Goal: Task Accomplishment & Management: Manage account settings

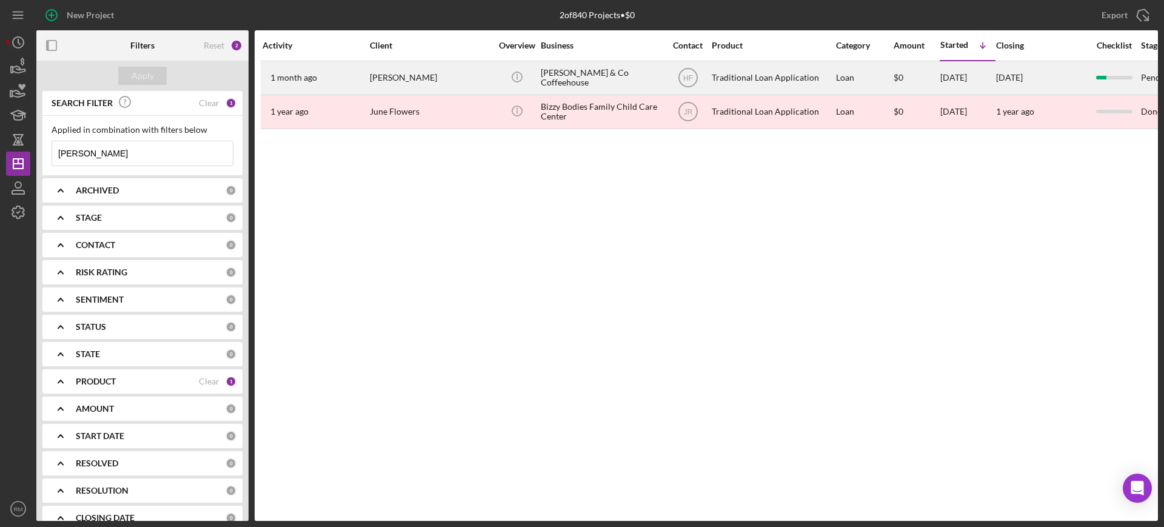
click at [405, 87] on div "[PERSON_NAME]" at bounding box center [430, 78] width 121 height 32
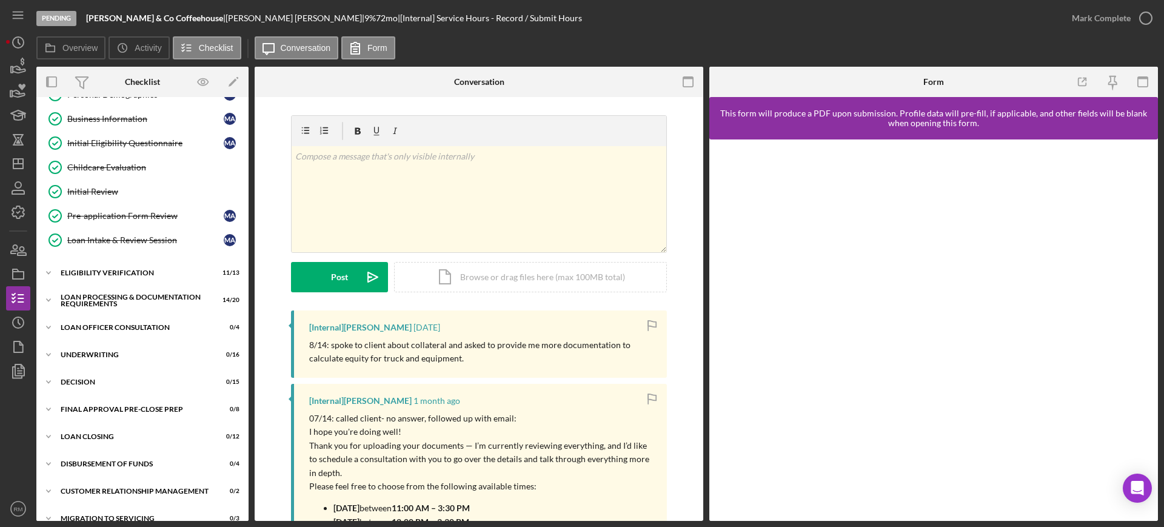
scroll to position [162, 0]
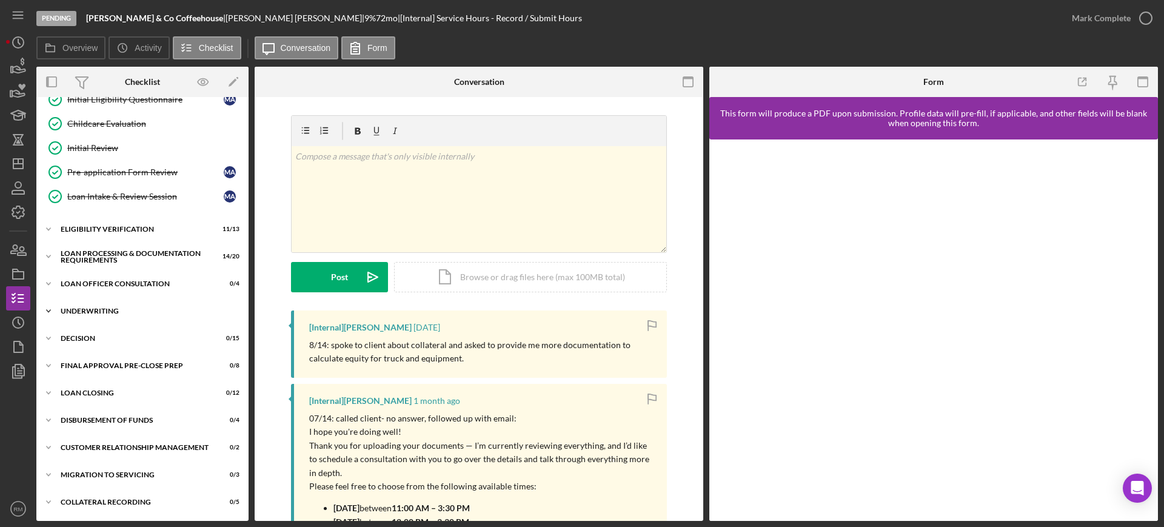
click at [130, 313] on div "Underwriting" at bounding box center [147, 310] width 173 height 7
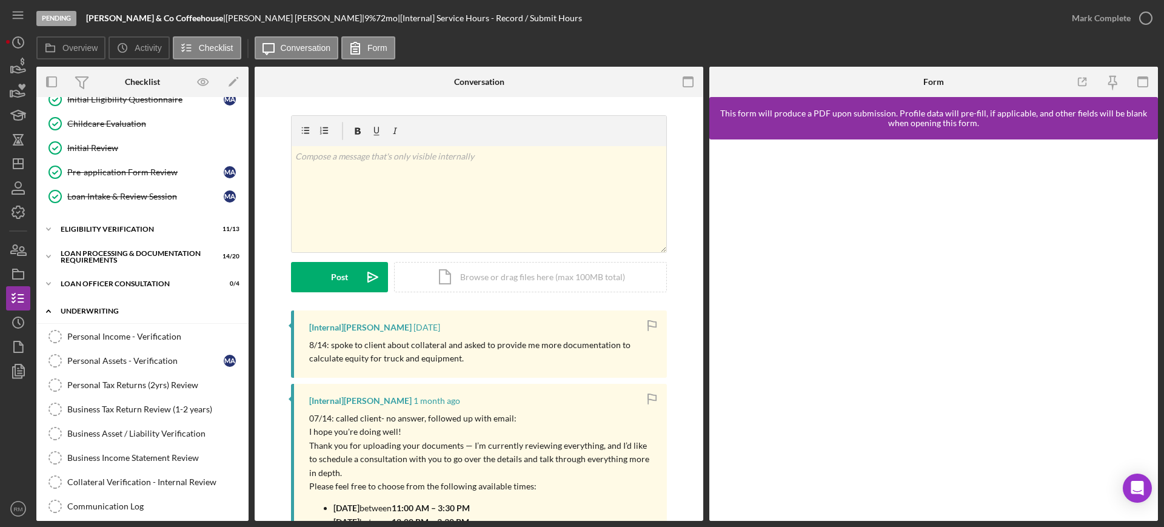
scroll to position [557, 0]
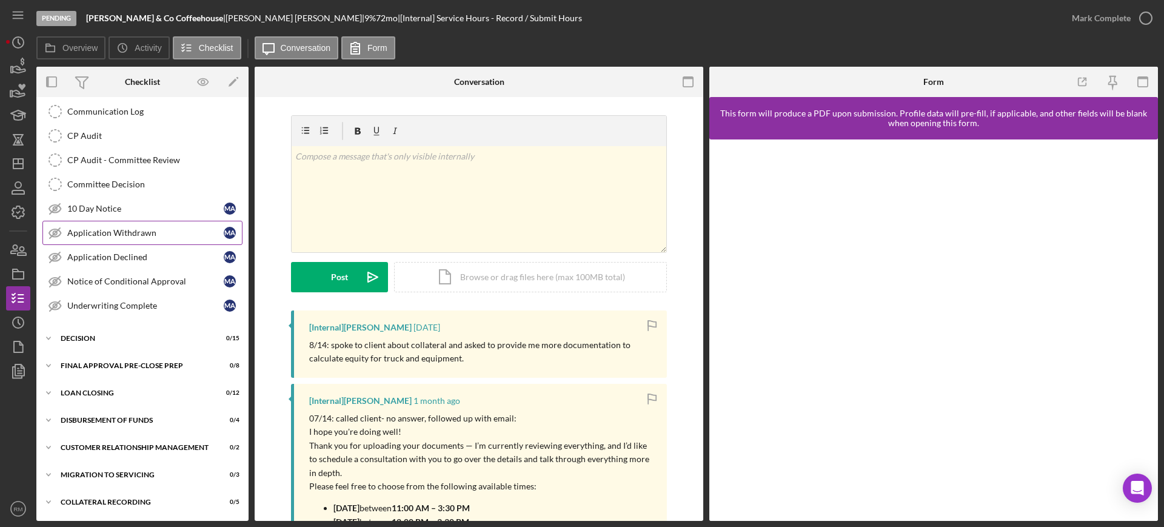
click at [163, 241] on link "Application Withdrawn Application Withdrawn M A" at bounding box center [142, 233] width 200 height 24
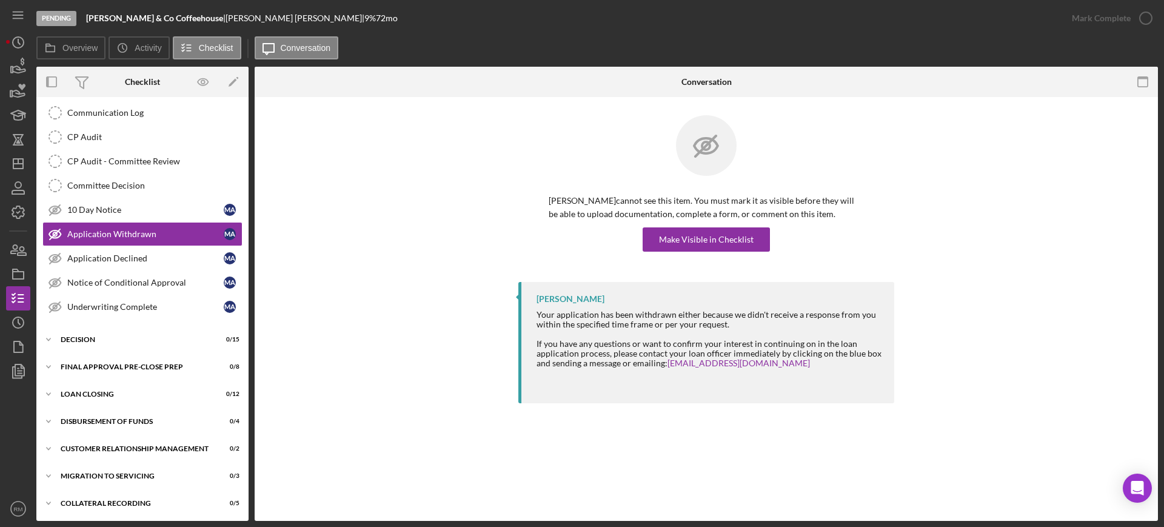
scroll to position [557, 0]
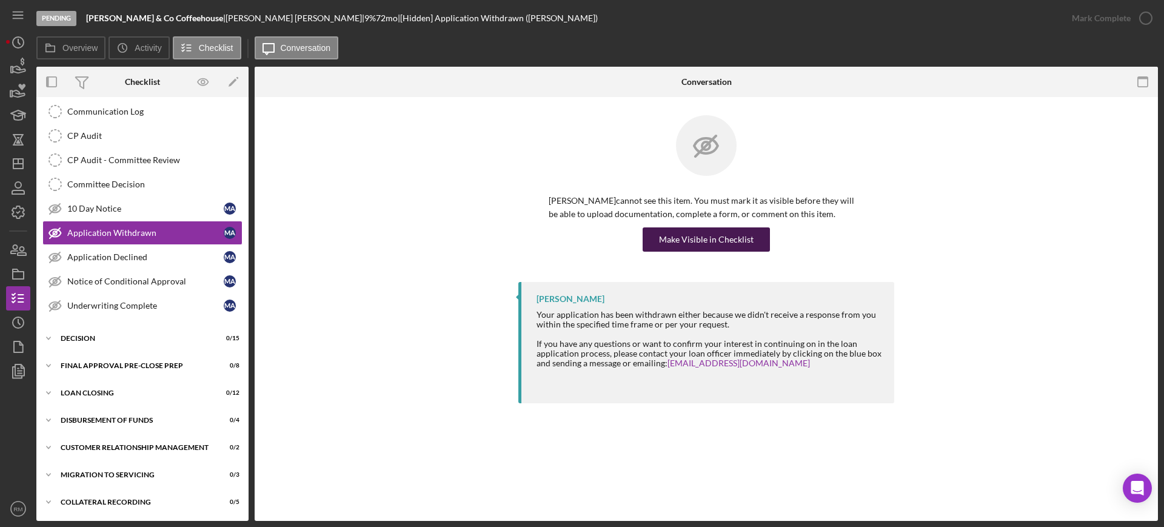
click at [711, 228] on div "Make Visible in Checklist" at bounding box center [706, 239] width 95 height 24
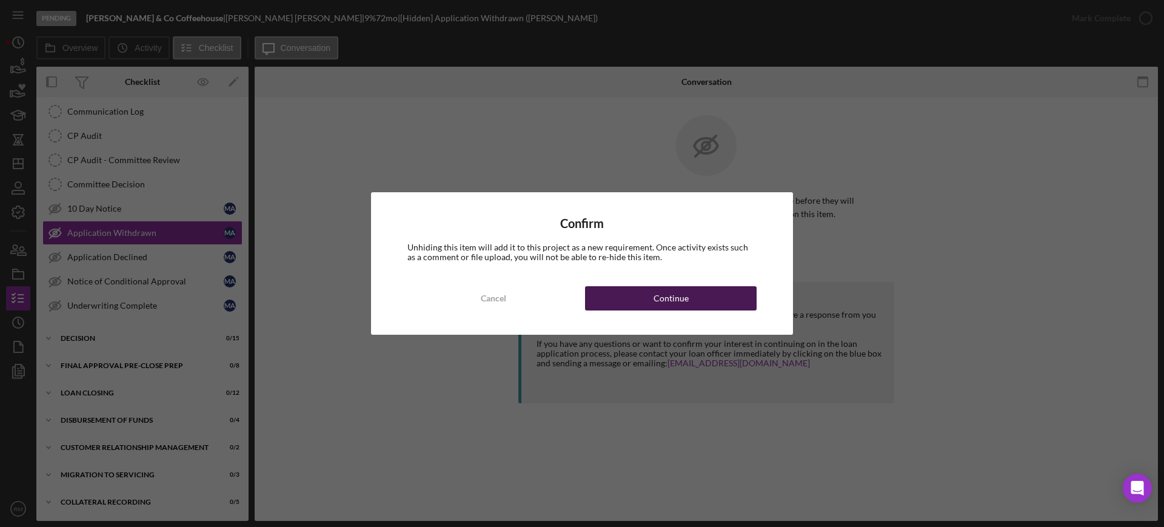
click at [668, 286] on div "Cancel Continue" at bounding box center [581, 298] width 349 height 24
click at [663, 294] on div "Continue" at bounding box center [671, 298] width 35 height 24
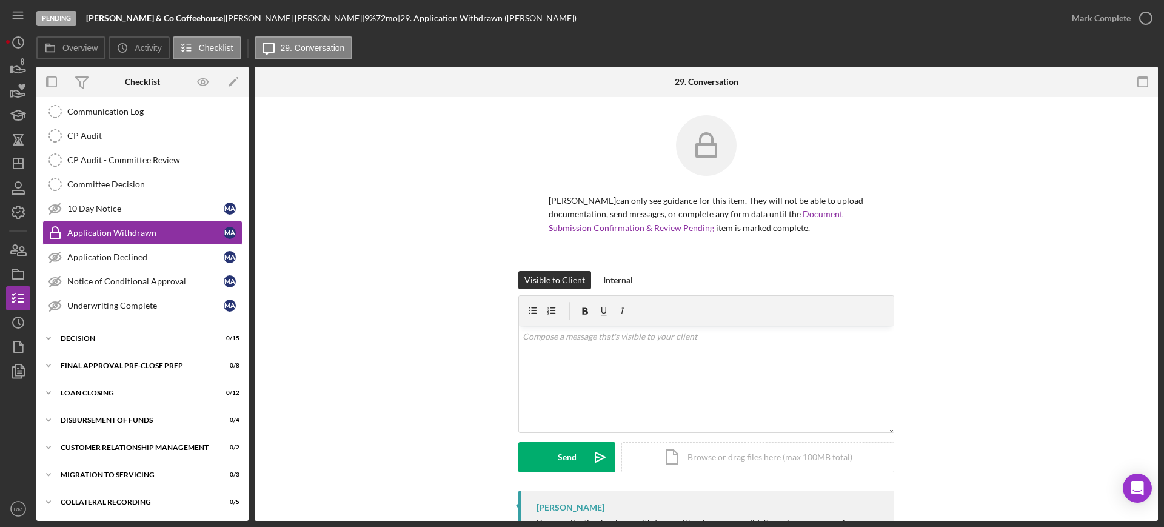
click at [663, 294] on div "Visible to Client Internal v Color teal Color pink Remove color Add row above A…" at bounding box center [706, 381] width 376 height 220
click at [697, 460] on div "Icon/Document Browse or drag files here (max 100MB total) Tap to choose files o…" at bounding box center [758, 457] width 273 height 30
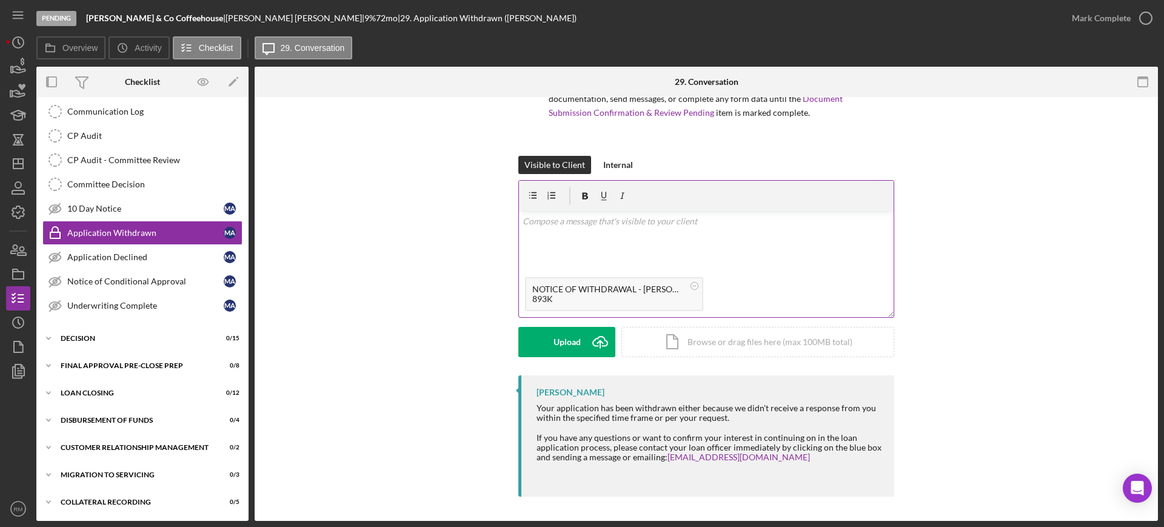
click at [586, 243] on div "v Color teal Color pink Remove color Add row above Add row below Add column bef…" at bounding box center [706, 241] width 375 height 60
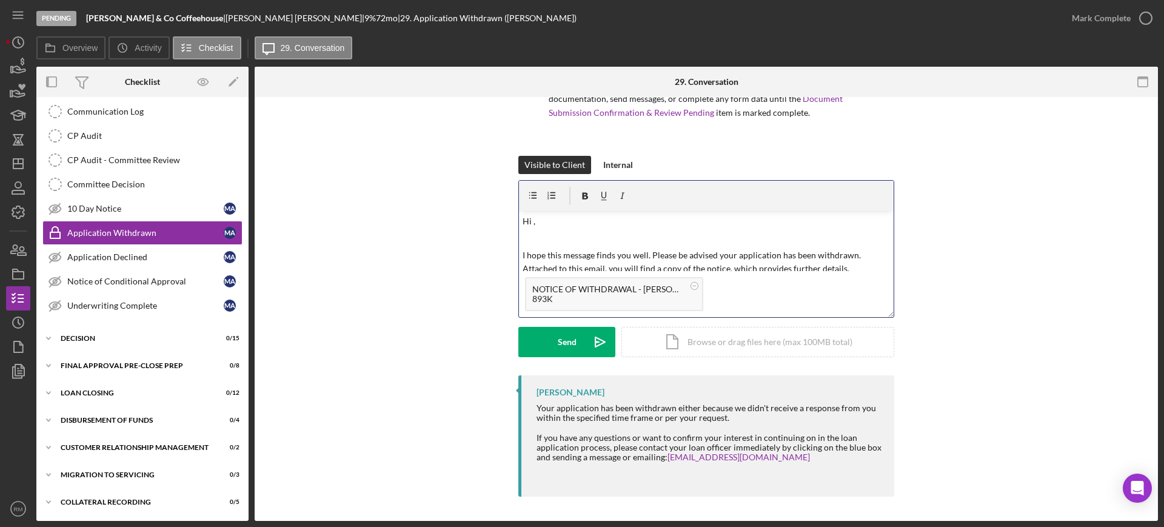
scroll to position [1, 0]
click at [562, 222] on p "Hi ," at bounding box center [707, 220] width 368 height 13
click at [555, 340] on button "Send Icon/icon-invite-send" at bounding box center [566, 342] width 97 height 30
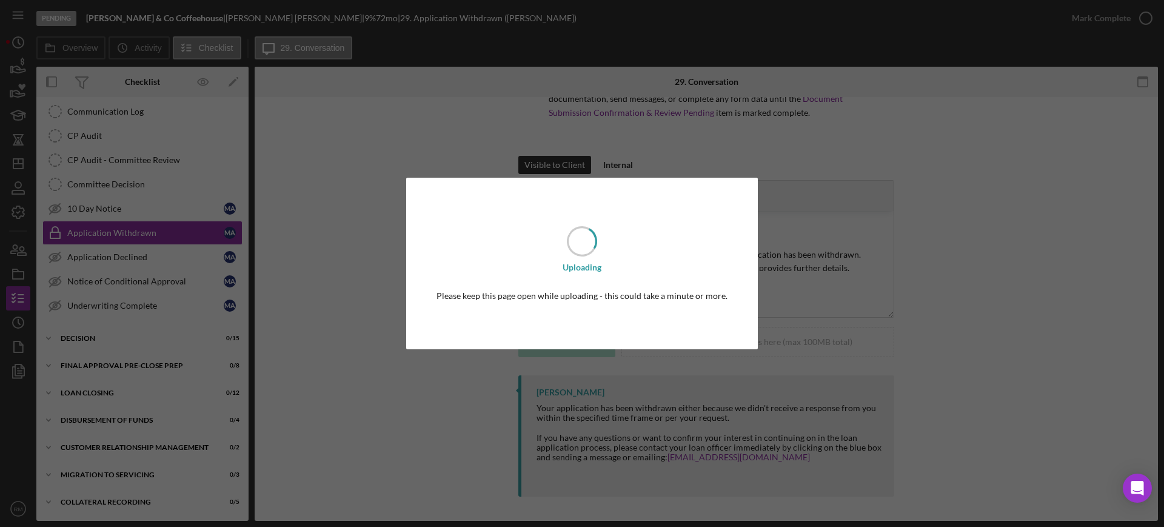
scroll to position [0, 0]
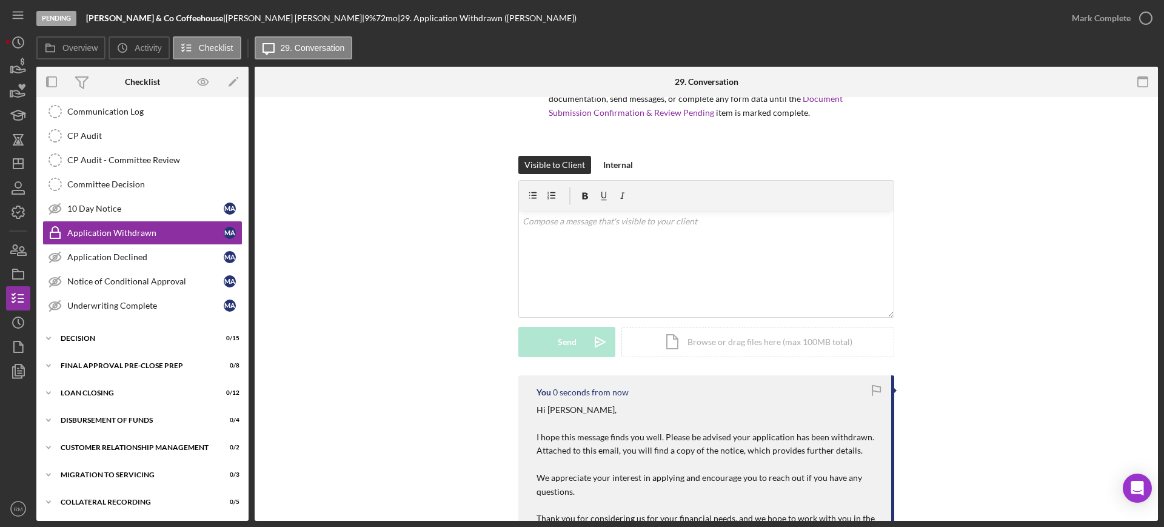
click at [1108, 14] on div "Mark Complete" at bounding box center [1101, 18] width 59 height 24
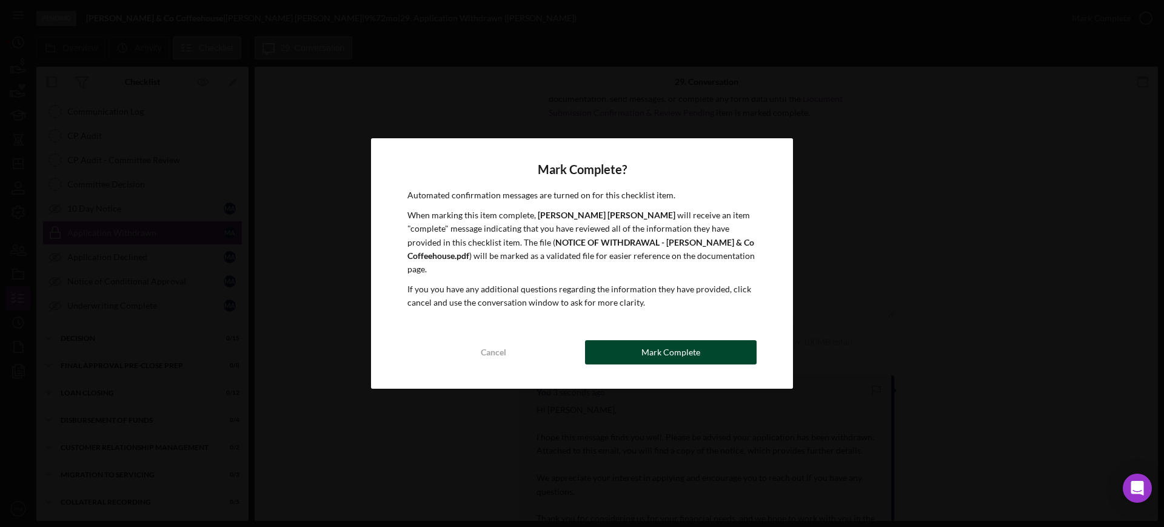
click at [615, 354] on button "Mark Complete" at bounding box center [671, 352] width 172 height 24
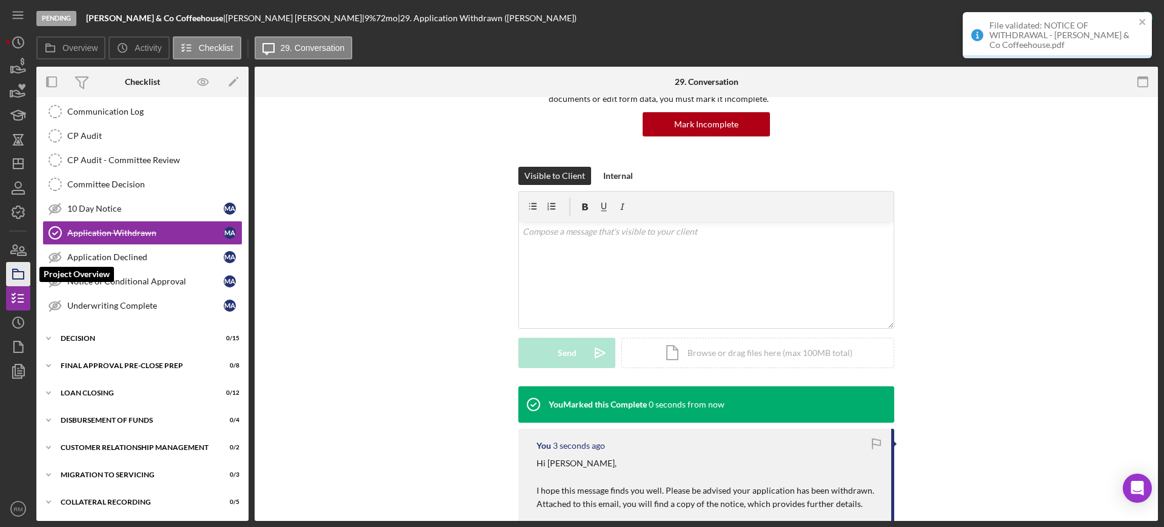
click at [18, 263] on icon "button" at bounding box center [18, 274] width 30 height 30
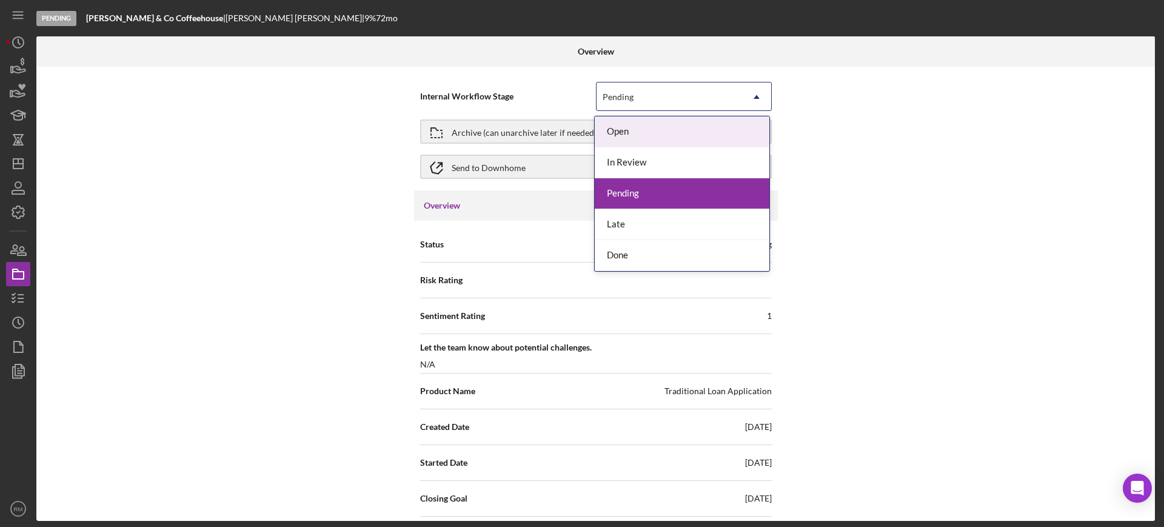
click at [669, 98] on div "Pending" at bounding box center [670, 97] width 146 height 28
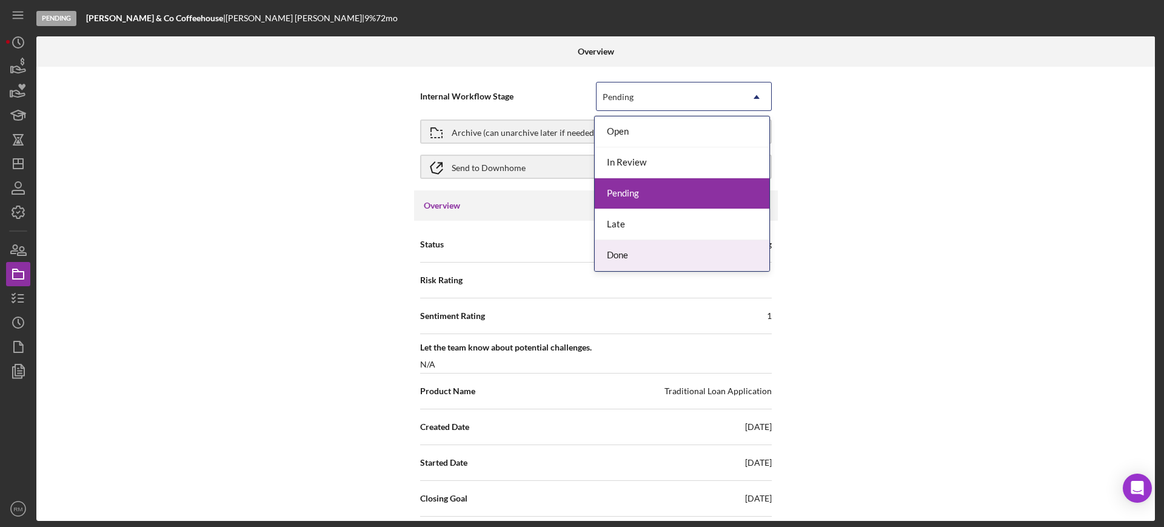
click at [643, 241] on div "Done" at bounding box center [682, 255] width 175 height 31
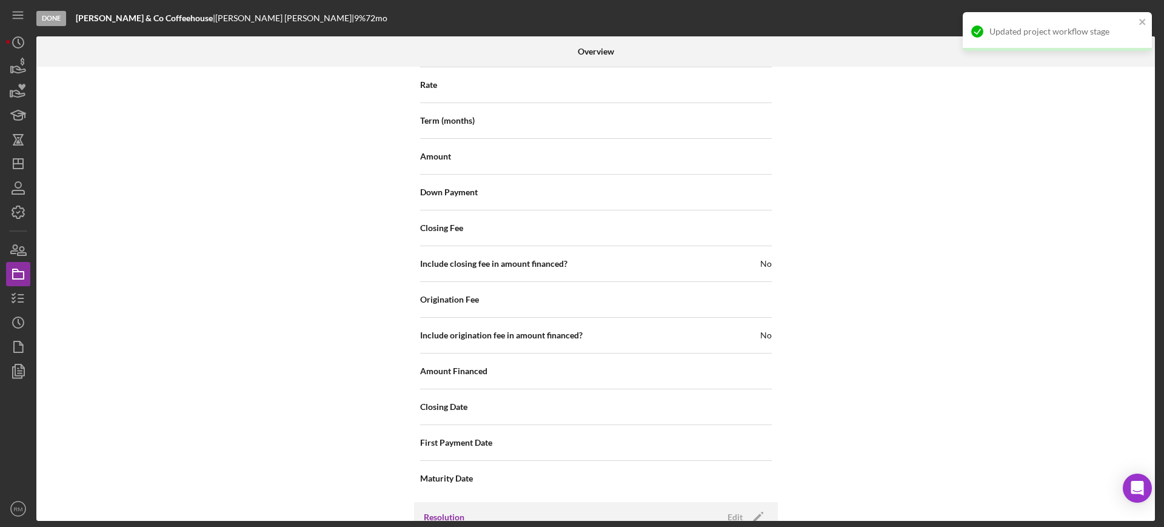
scroll to position [1399, 0]
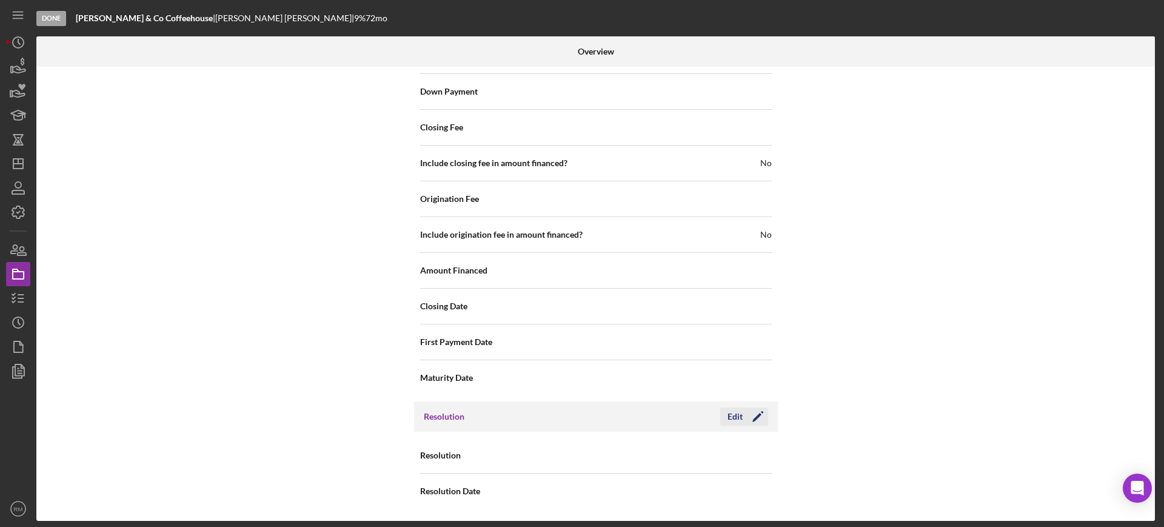
click at [725, 414] on button "Edit Icon/Edit" at bounding box center [744, 416] width 48 height 18
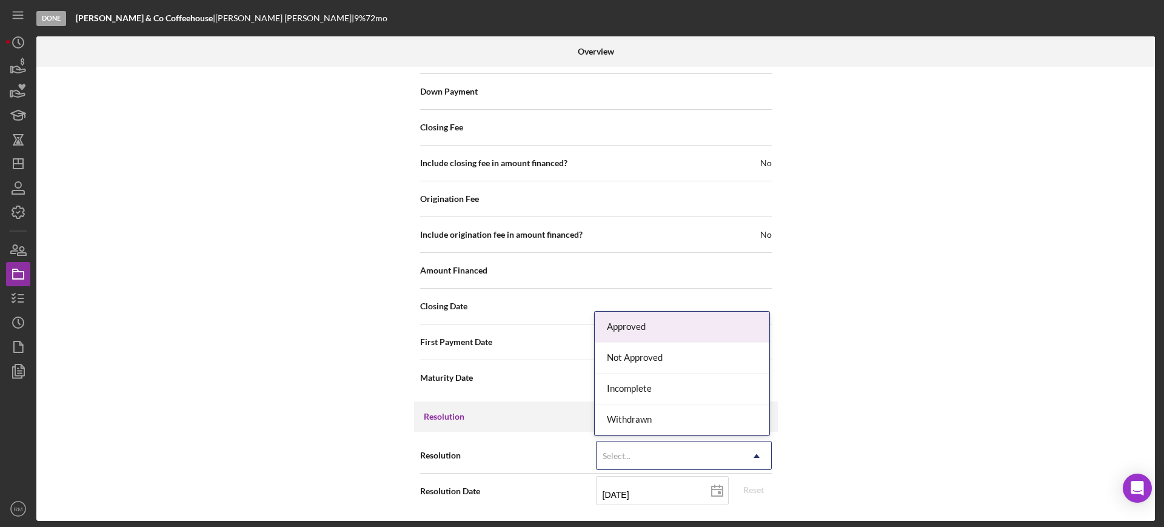
click at [712, 448] on div "Select..." at bounding box center [670, 456] width 146 height 28
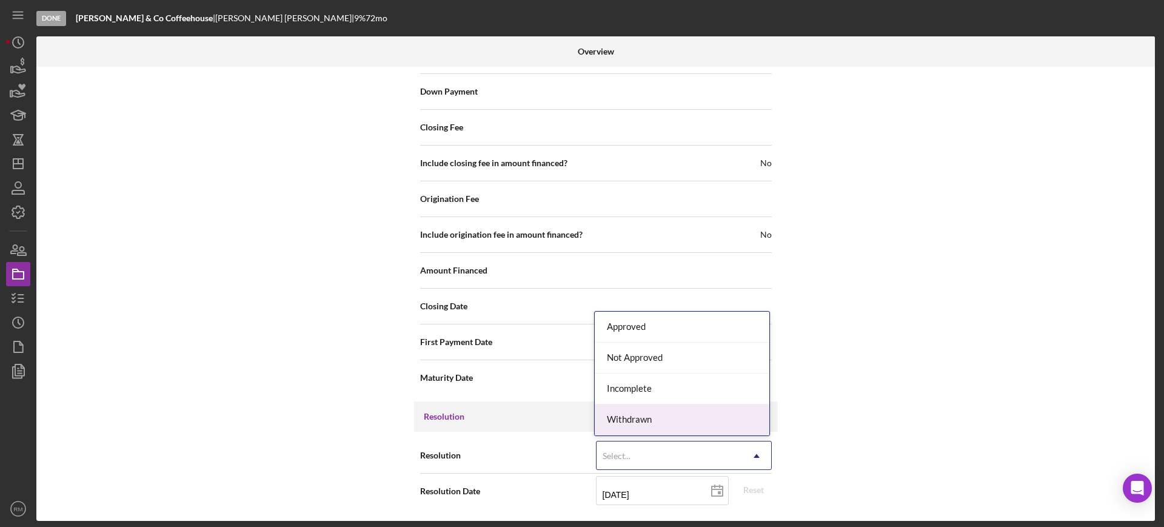
click at [671, 413] on div "Withdrawn" at bounding box center [682, 419] width 175 height 31
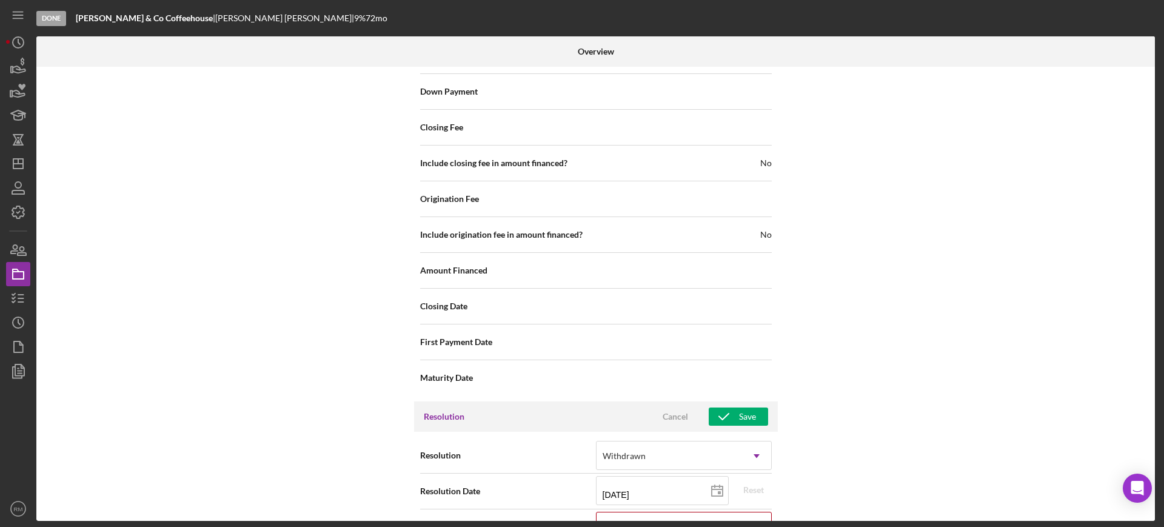
scroll to position [1477, 0]
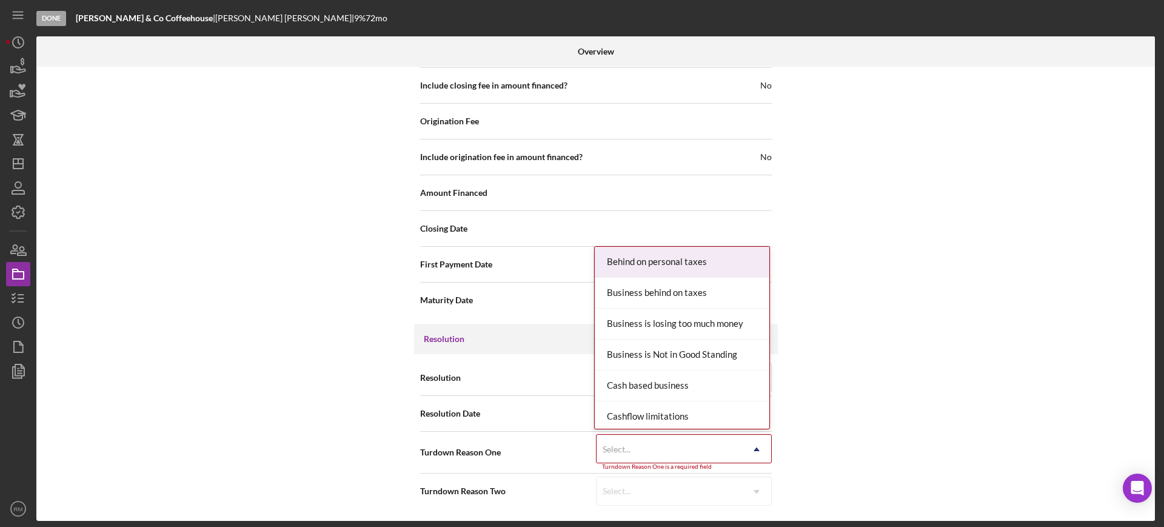
click at [657, 449] on div "Select..." at bounding box center [670, 449] width 146 height 28
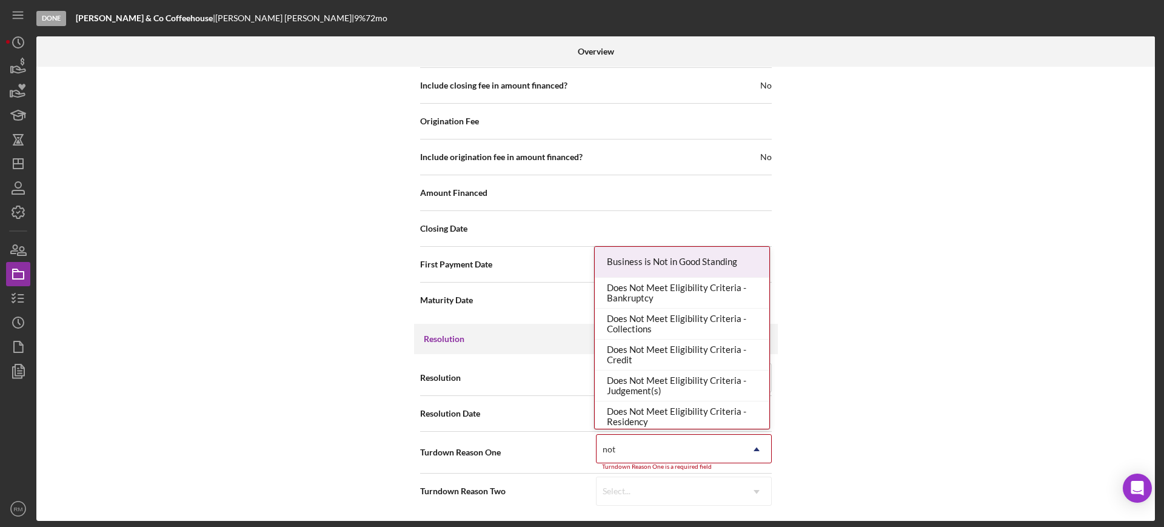
type input "not rea"
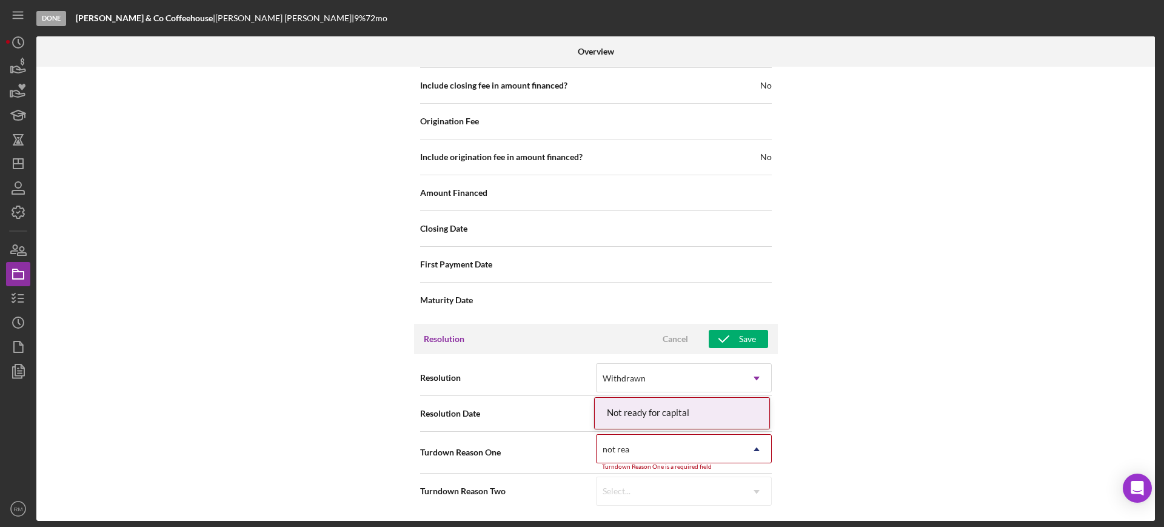
click at [657, 412] on div "Not ready for capital" at bounding box center [682, 413] width 175 height 31
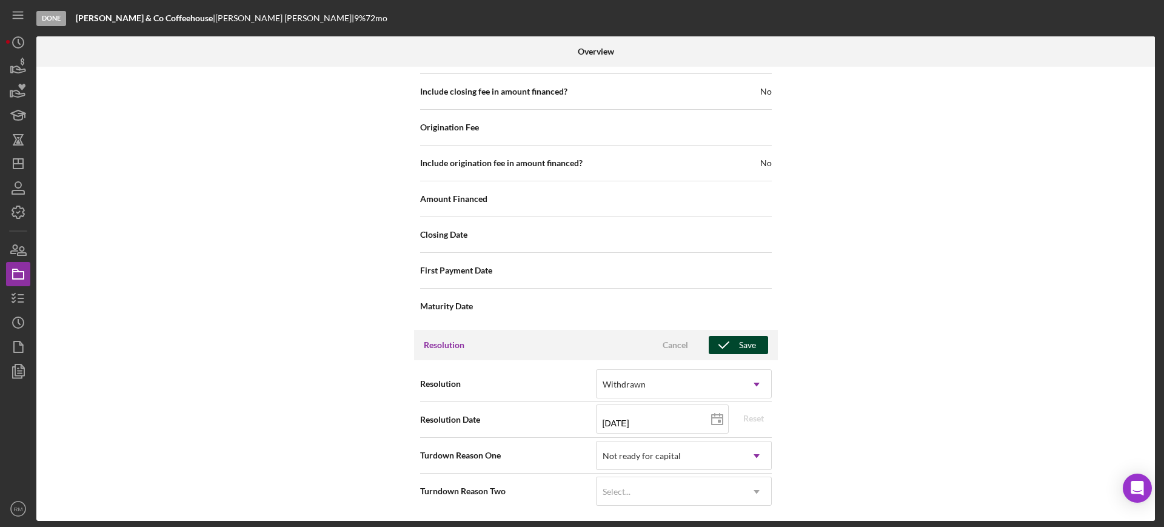
click at [733, 347] on icon "button" at bounding box center [724, 345] width 30 height 30
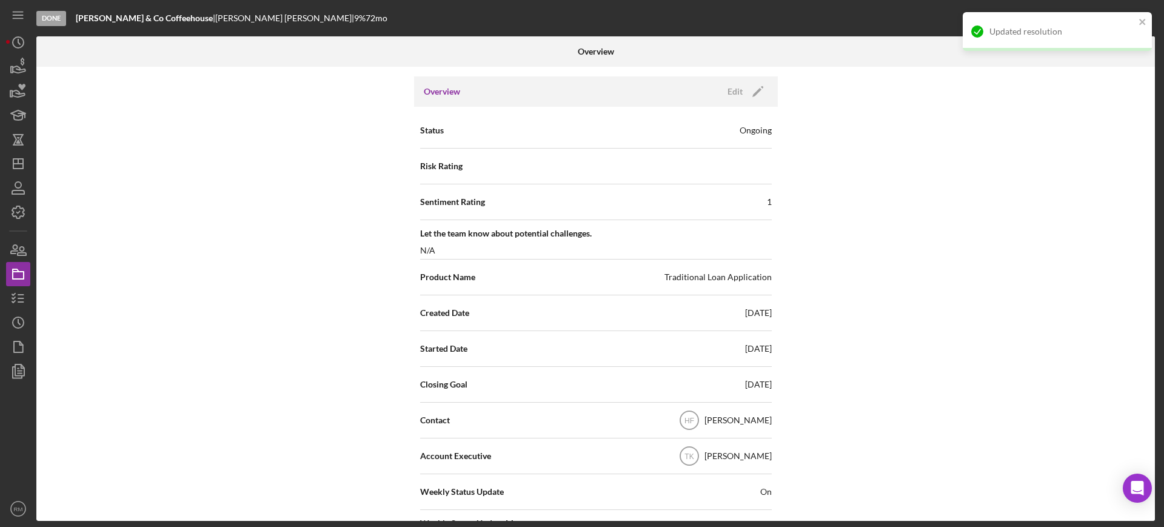
scroll to position [0, 0]
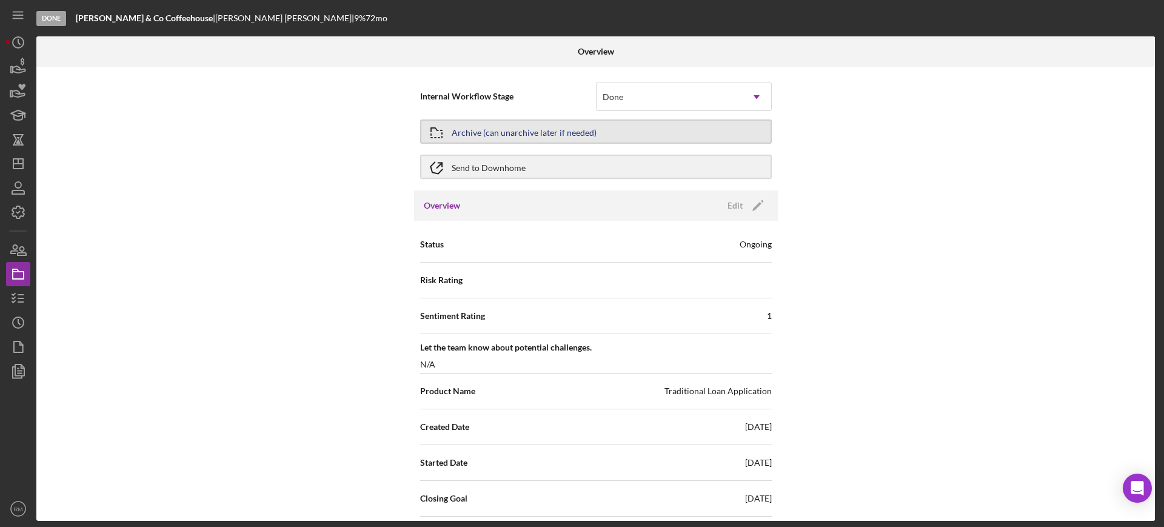
click at [606, 122] on button "Archive (can unarchive later if needed)" at bounding box center [596, 131] width 352 height 24
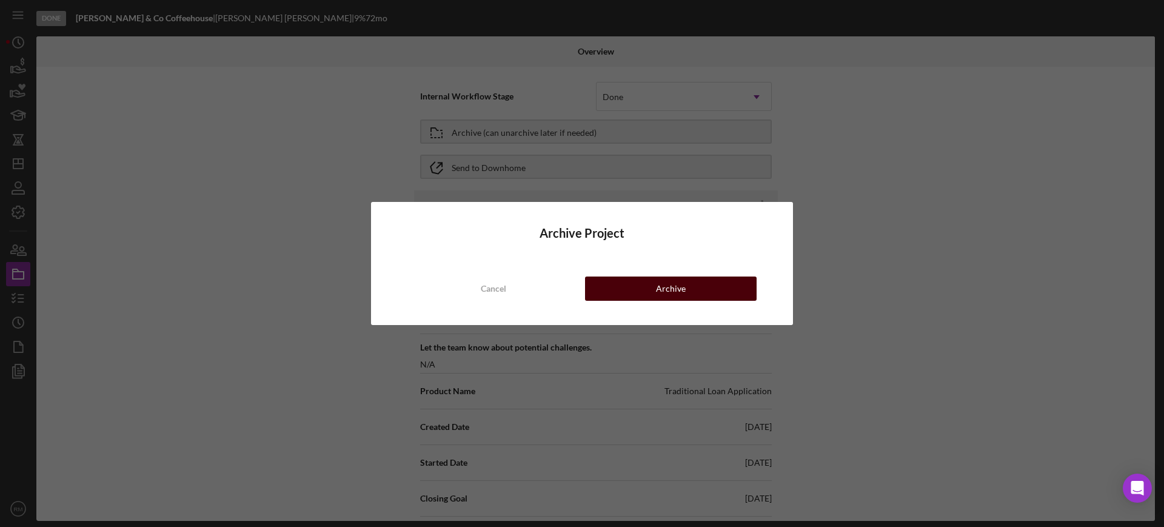
click at [688, 300] on div "Cancel Archive" at bounding box center [581, 289] width 349 height 24
click at [657, 287] on div "Archive" at bounding box center [671, 289] width 30 height 24
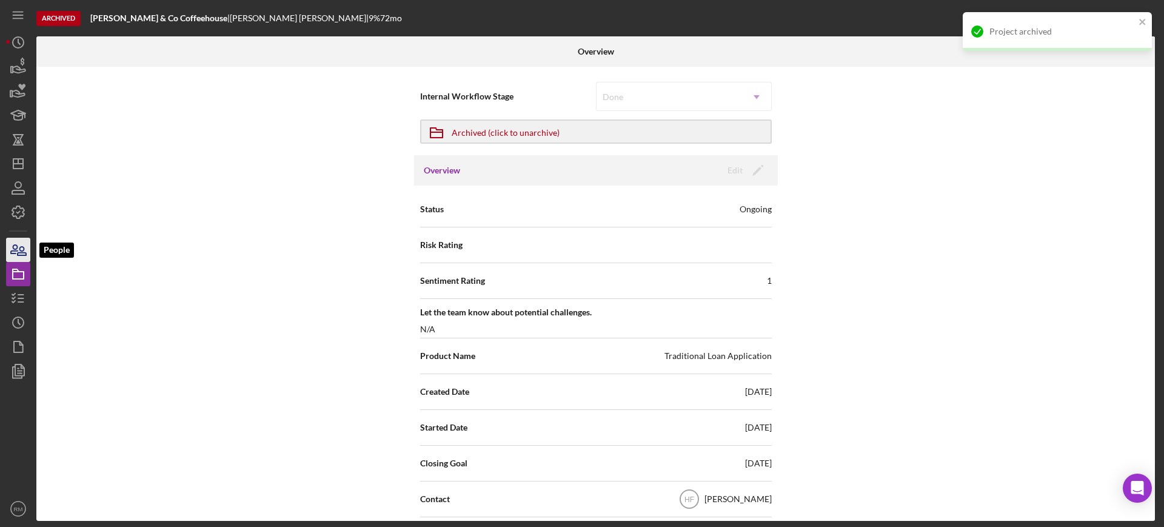
click at [24, 244] on icon "button" at bounding box center [18, 250] width 30 height 30
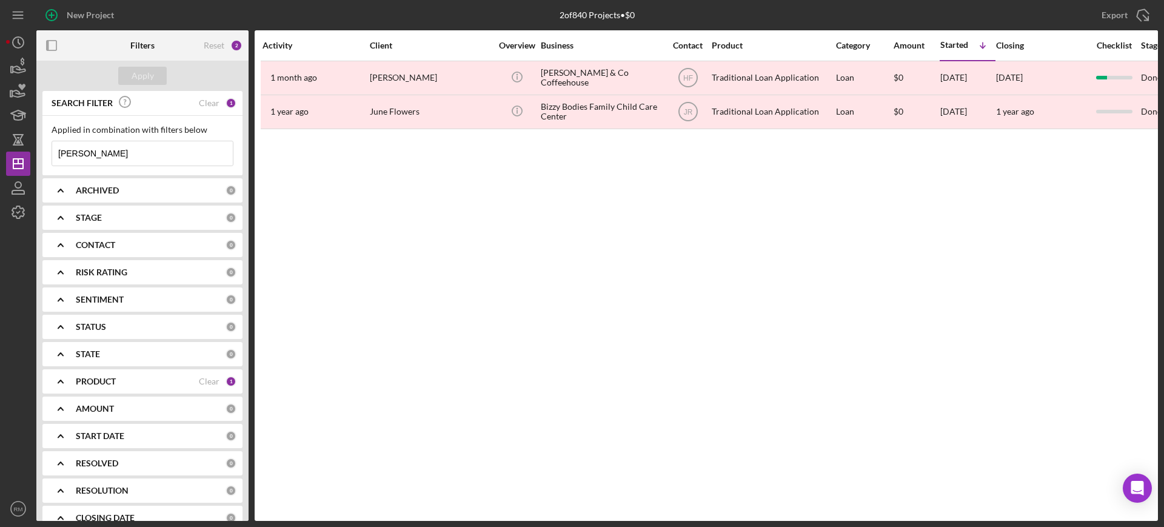
click at [101, 146] on input "[PERSON_NAME]" at bounding box center [142, 153] width 181 height 24
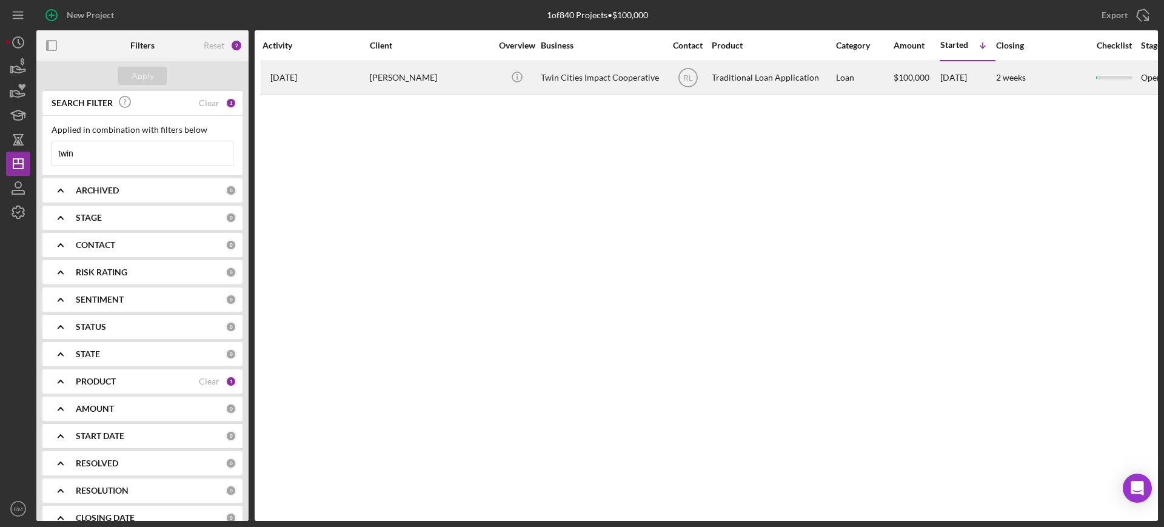
type input "twin"
click at [394, 78] on div "Trila Malone" at bounding box center [430, 78] width 121 height 32
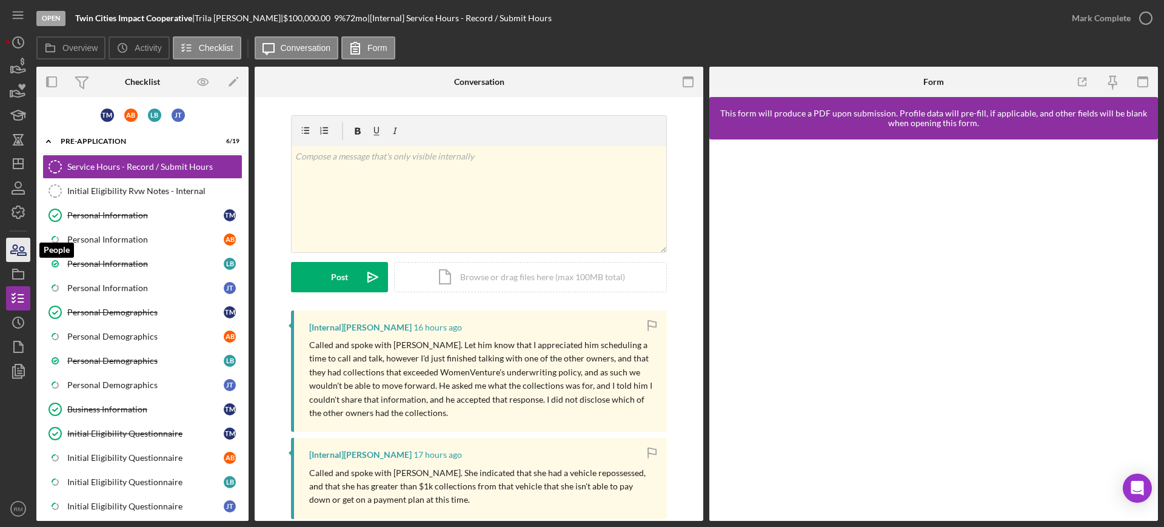
click at [15, 253] on icon "button" at bounding box center [14, 249] width 7 height 8
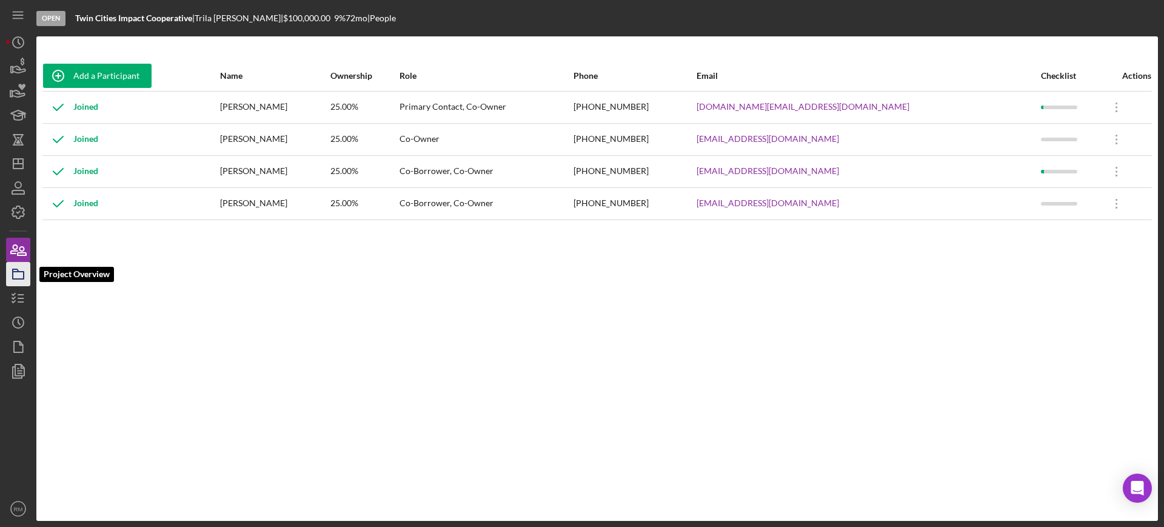
click at [14, 269] on polygon "button" at bounding box center [16, 270] width 6 height 2
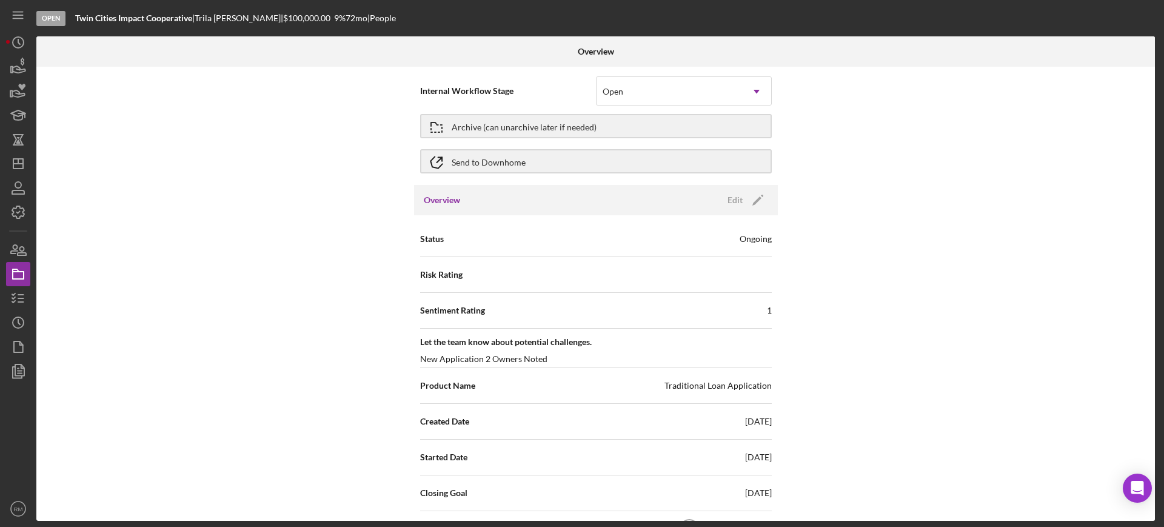
scroll to position [6, 0]
click at [15, 290] on icon "button" at bounding box center [18, 298] width 30 height 30
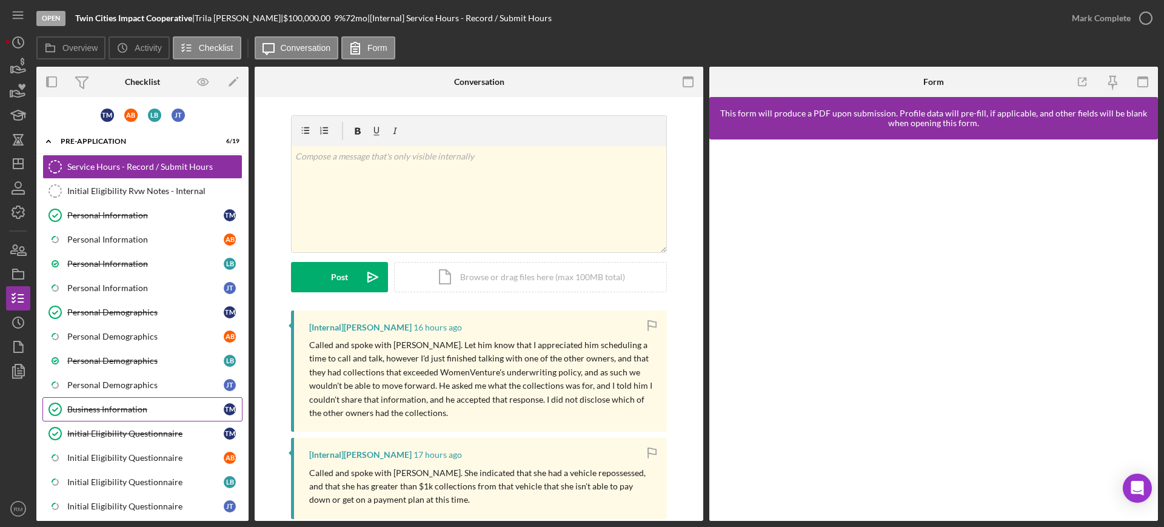
click at [139, 401] on link "Business Information Business Information T M" at bounding box center [142, 409] width 200 height 24
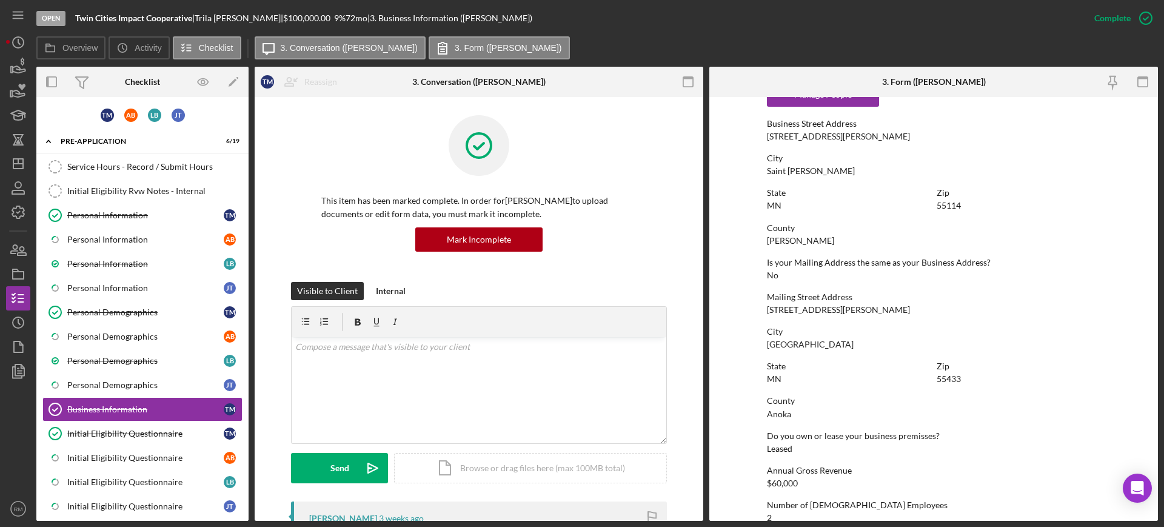
scroll to position [828, 0]
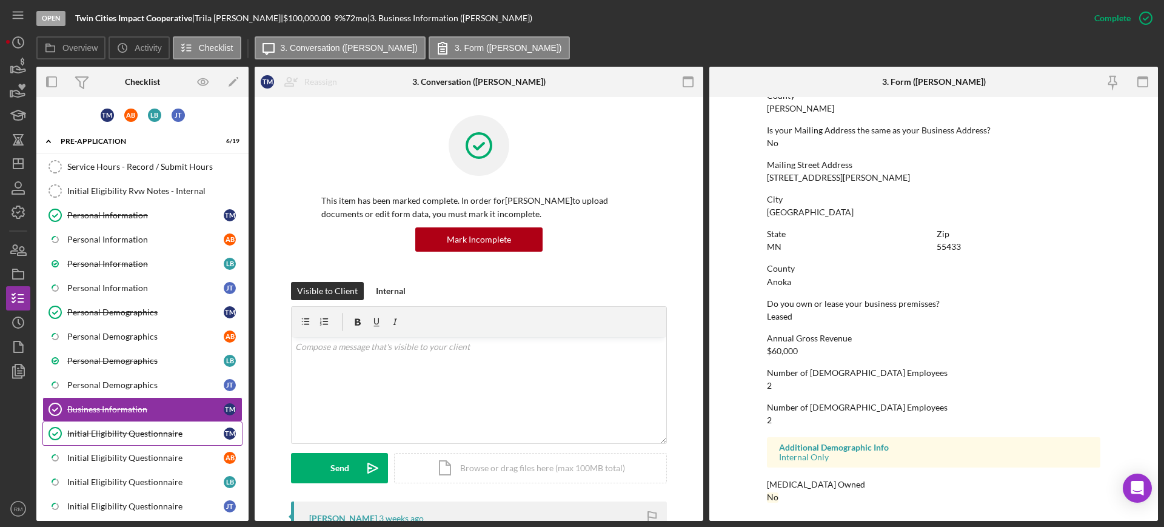
click at [153, 431] on div "Initial Eligibility Questionnaire" at bounding box center [145, 434] width 156 height 10
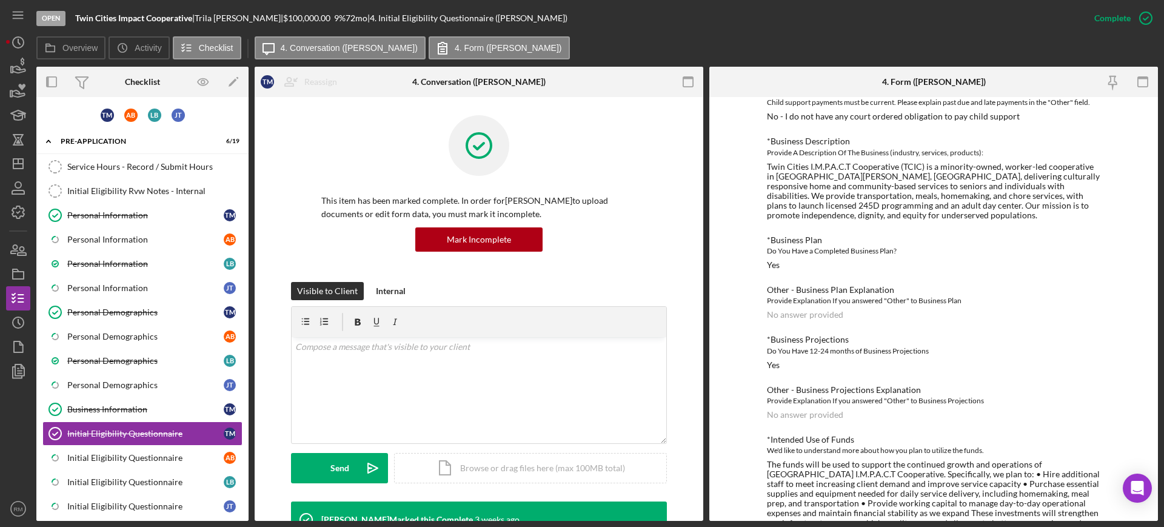
scroll to position [813, 0]
